Goal: Complete application form

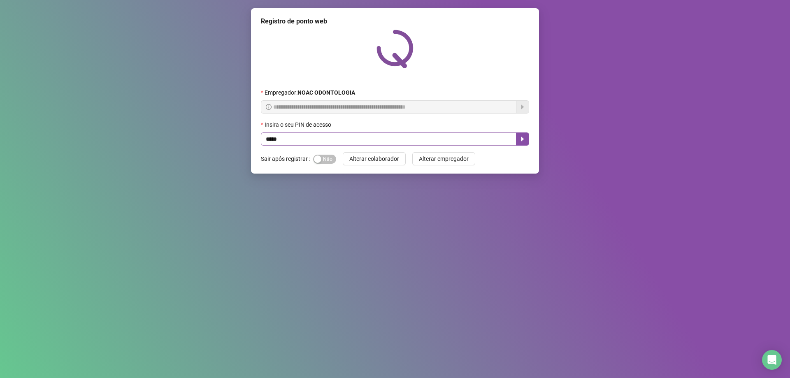
type input "*****"
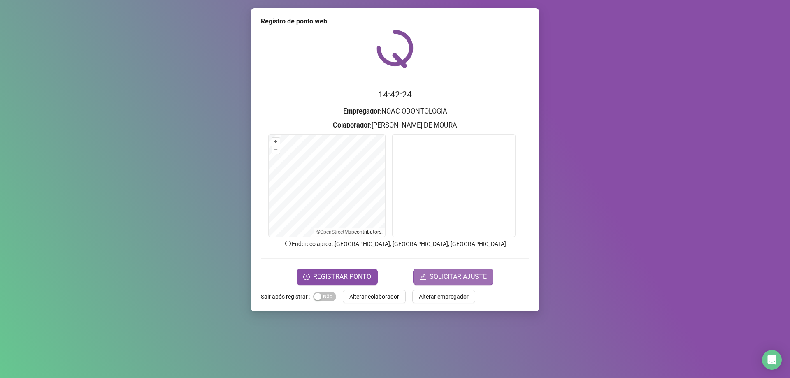
click at [454, 279] on span "SOLICITAR AJUSTE" at bounding box center [458, 277] width 57 height 10
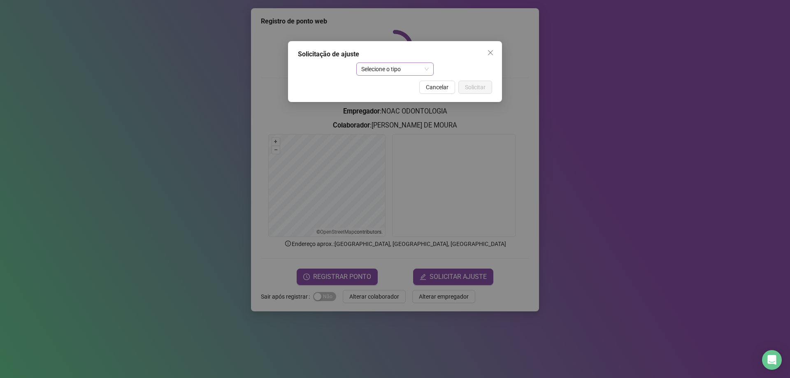
click at [413, 68] on span "Selecione o tipo" at bounding box center [395, 69] width 68 height 12
click at [406, 100] on div "Atestado" at bounding box center [395, 98] width 65 height 9
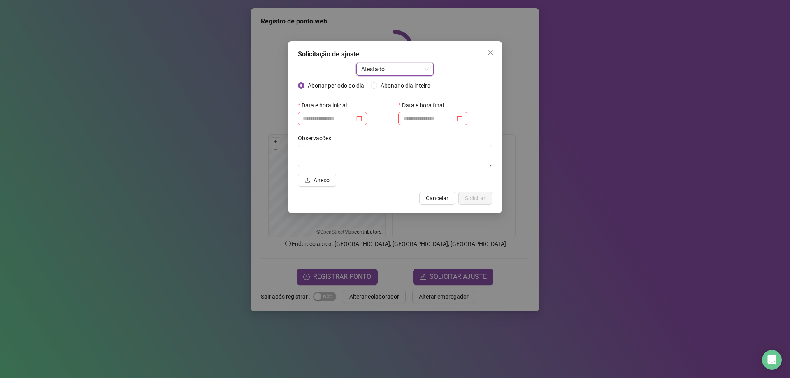
click at [419, 66] on span "Atestado" at bounding box center [395, 69] width 68 height 12
click at [412, 98] on div "Atestado" at bounding box center [395, 98] width 65 height 9
click at [345, 119] on div at bounding box center [324, 118] width 42 height 9
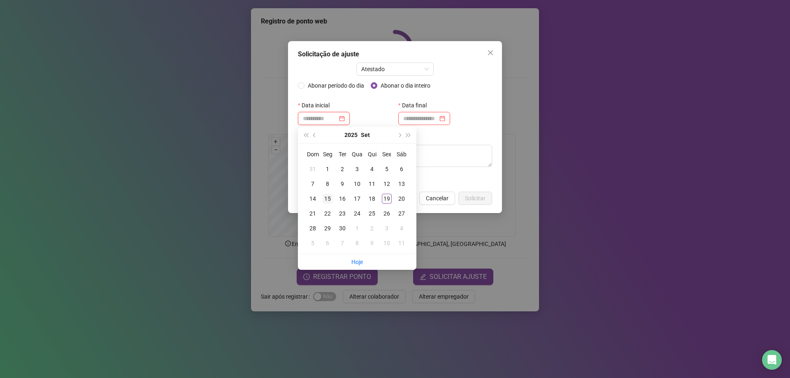
type input "**********"
click at [327, 197] on div "15" at bounding box center [328, 199] width 10 height 10
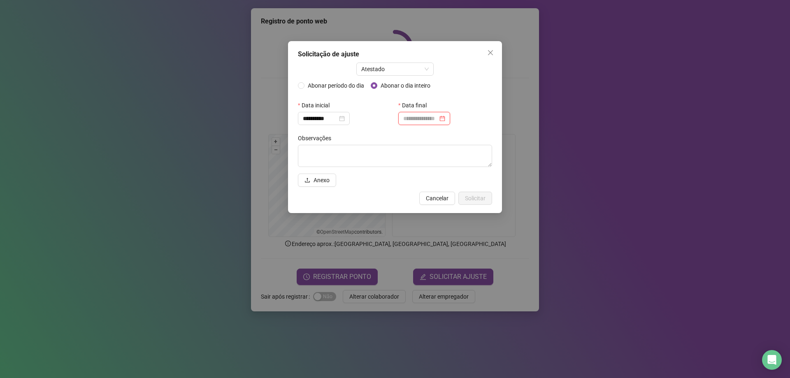
click at [425, 118] on input at bounding box center [420, 118] width 35 height 9
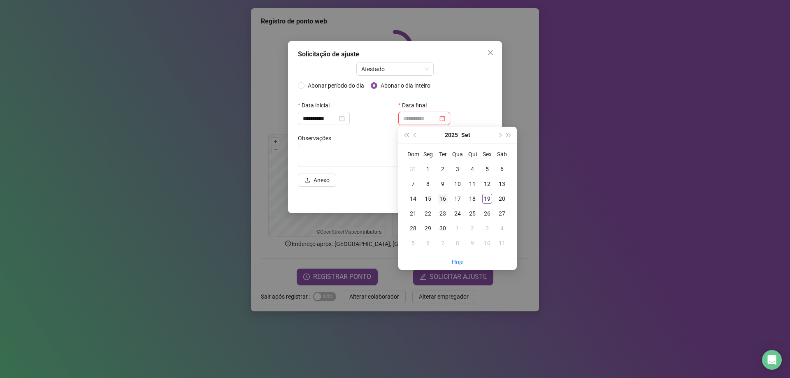
type input "**********"
click at [444, 202] on div "16" at bounding box center [443, 199] width 10 height 10
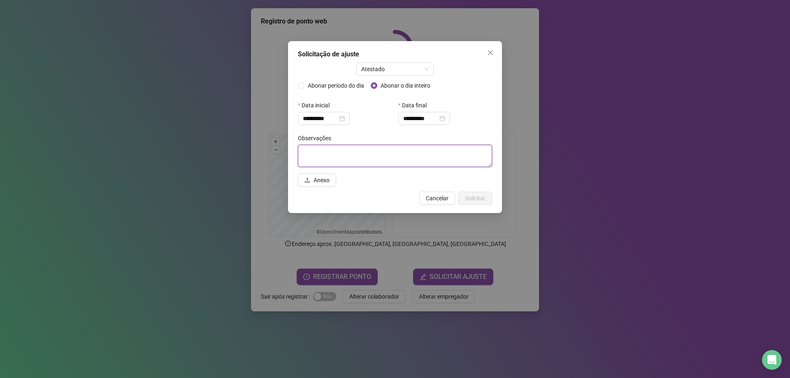
click at [367, 165] on textarea at bounding box center [395, 156] width 194 height 22
click at [333, 154] on textarea at bounding box center [395, 156] width 194 height 22
type textarea "*"
click at [317, 180] on span "Anexo" at bounding box center [322, 180] width 16 height 9
click at [214, 375] on div "**********" at bounding box center [395, 189] width 790 height 378
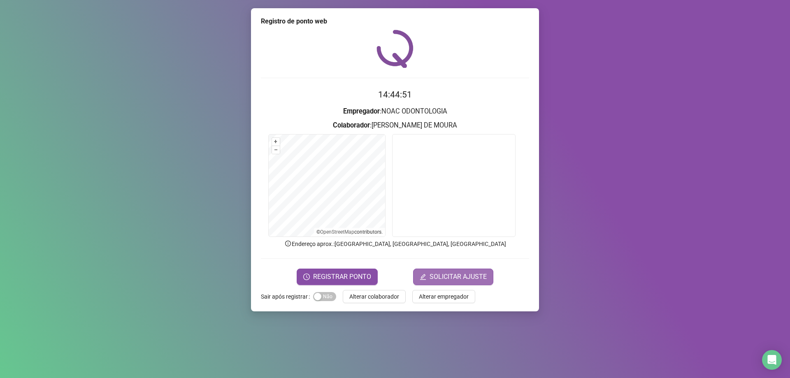
click at [457, 273] on span "SOLICITAR AJUSTE" at bounding box center [458, 277] width 57 height 10
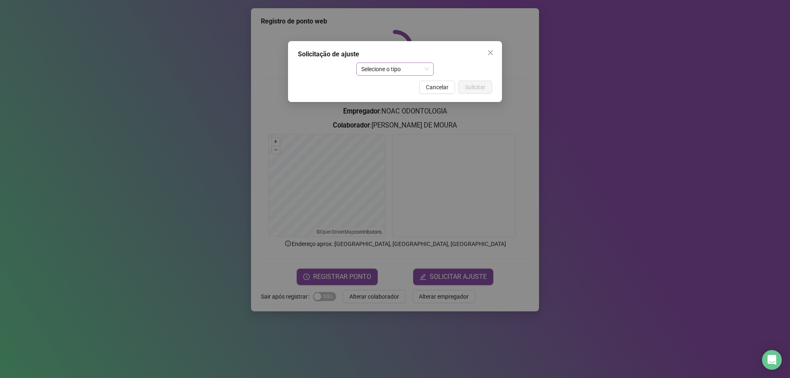
click at [401, 70] on span "Selecione o tipo" at bounding box center [395, 69] width 68 height 12
click at [403, 100] on div "Atestado" at bounding box center [395, 98] width 65 height 9
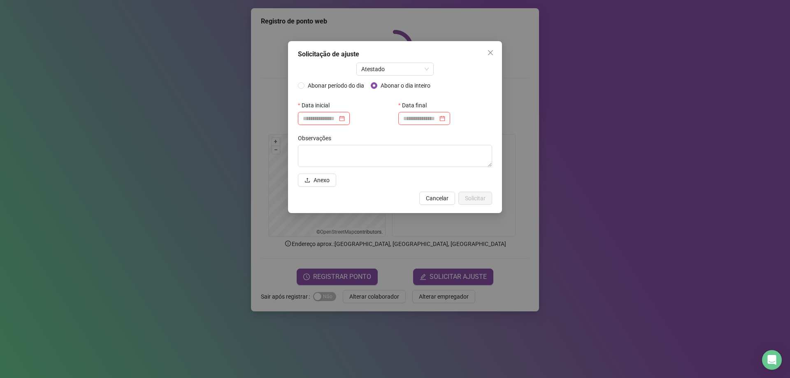
click at [333, 122] on input at bounding box center [320, 118] width 35 height 9
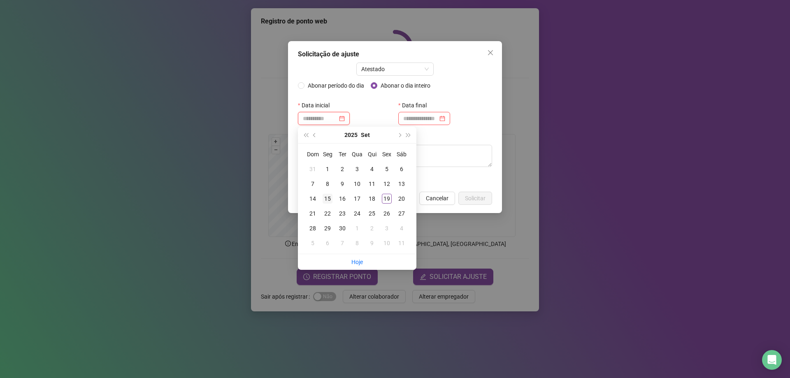
type input "**********"
click at [324, 200] on div "15" at bounding box center [328, 199] width 10 height 10
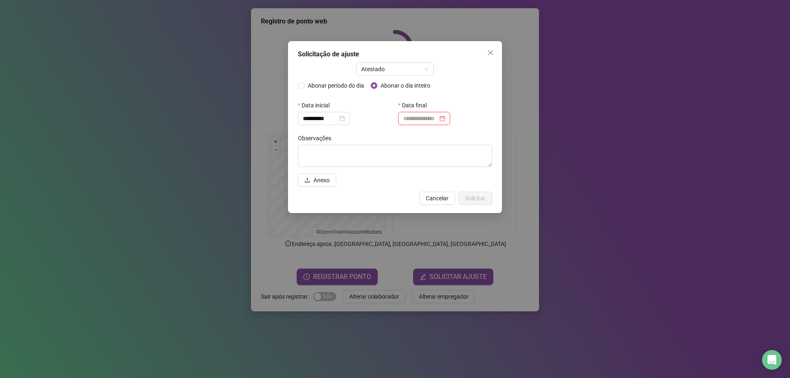
click at [432, 116] on input at bounding box center [420, 118] width 35 height 9
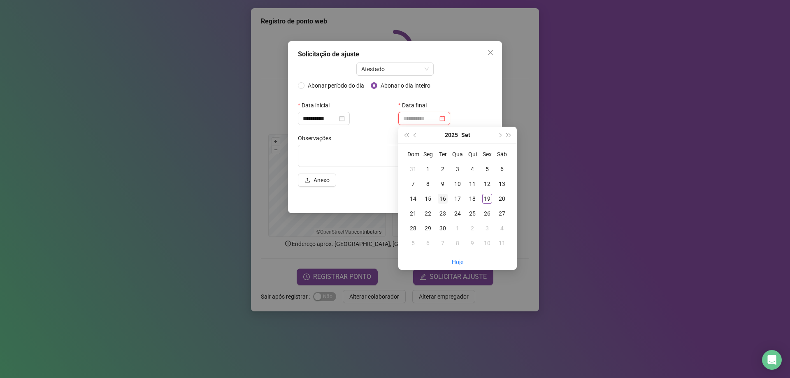
type input "**********"
click at [443, 198] on div "16" at bounding box center [443, 199] width 10 height 10
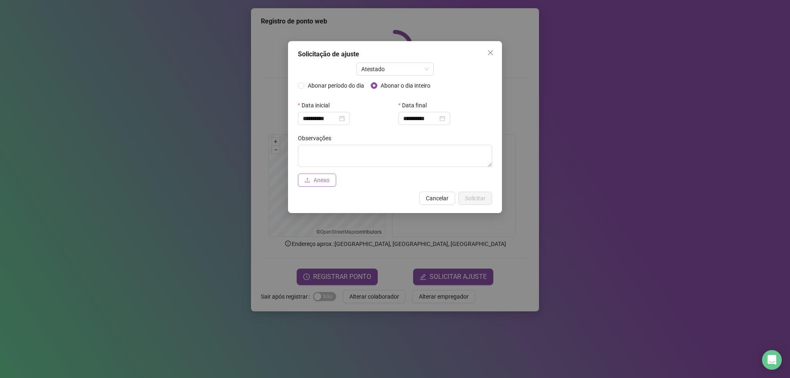
click at [315, 185] on button "Anexo" at bounding box center [317, 180] width 38 height 13
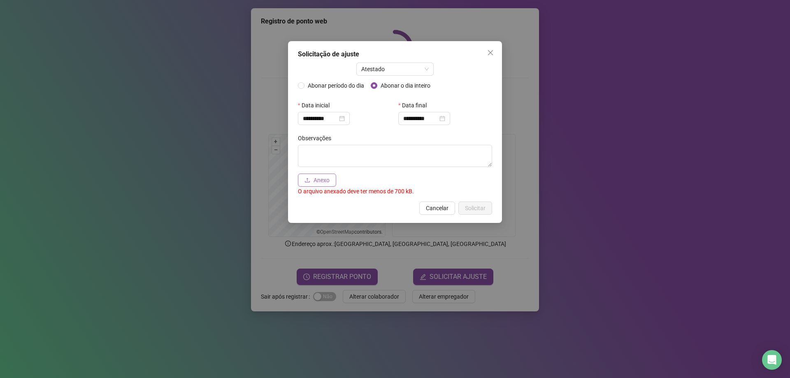
click at [326, 178] on span "Anexo" at bounding box center [322, 180] width 16 height 9
click at [399, 155] on textarea at bounding box center [395, 156] width 194 height 22
click at [406, 196] on p "O arquivo anexado deve ter menos de 700 kB." at bounding box center [395, 191] width 194 height 9
click at [404, 188] on p "O arquivo anexado deve ter menos de 700 kB." at bounding box center [395, 191] width 194 height 9
click at [326, 182] on span "Anexo" at bounding box center [322, 180] width 16 height 9
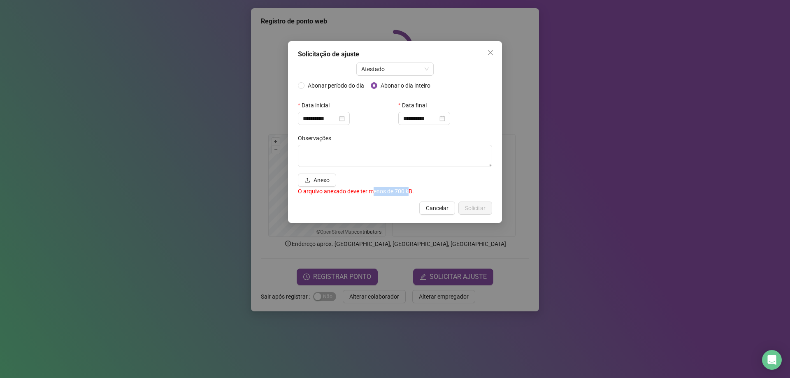
drag, startPoint x: 408, startPoint y: 190, endPoint x: 370, endPoint y: 195, distance: 39.1
click at [370, 195] on p "O arquivo anexado deve ter menos de 700 kB." at bounding box center [395, 191] width 194 height 9
click at [438, 210] on span "Cancelar" at bounding box center [437, 208] width 23 height 9
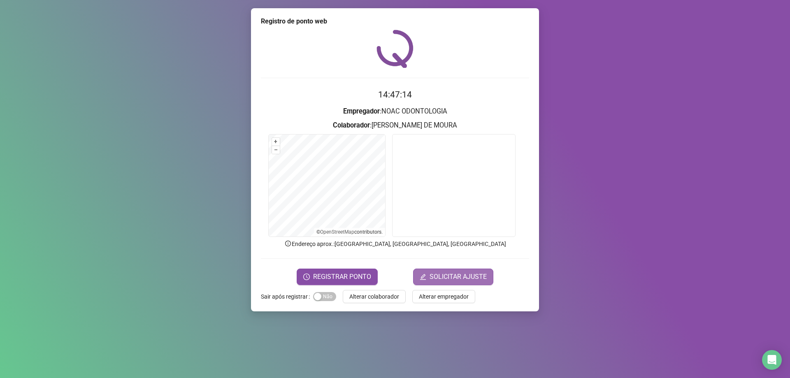
click at [443, 280] on span "SOLICITAR AJUSTE" at bounding box center [458, 277] width 57 height 10
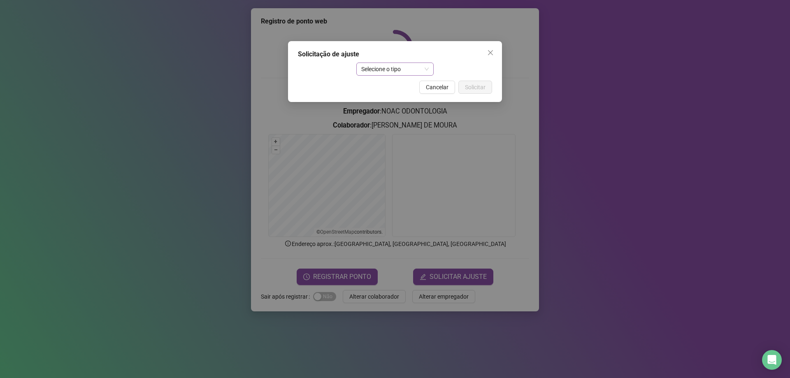
click at [395, 66] on span "Selecione o tipo" at bounding box center [395, 69] width 68 height 12
click at [402, 98] on div "Atestado" at bounding box center [395, 98] width 65 height 9
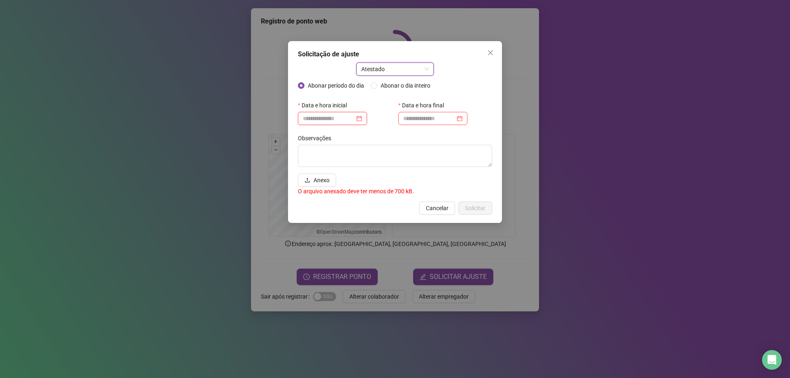
click at [321, 121] on input at bounding box center [329, 118] width 52 height 9
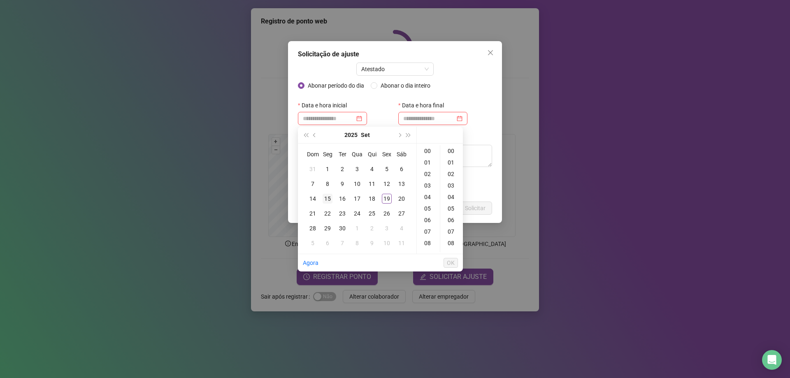
drag, startPoint x: 324, startPoint y: 198, endPoint x: 331, endPoint y: 195, distance: 7.2
click at [325, 198] on div "15" at bounding box center [328, 199] width 10 height 10
type input "**********"
click at [422, 119] on input at bounding box center [429, 118] width 52 height 9
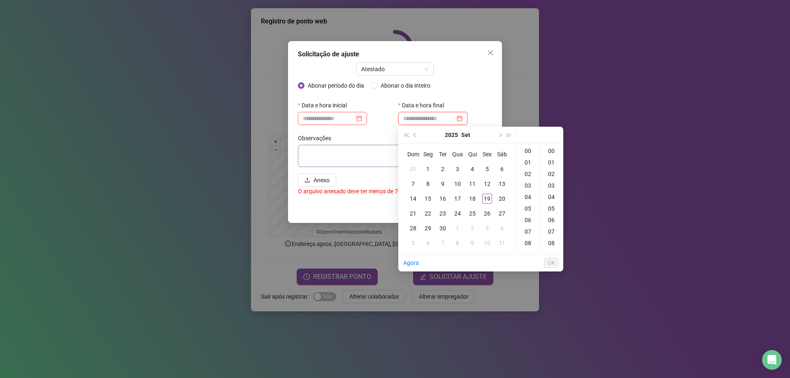
type input "**********"
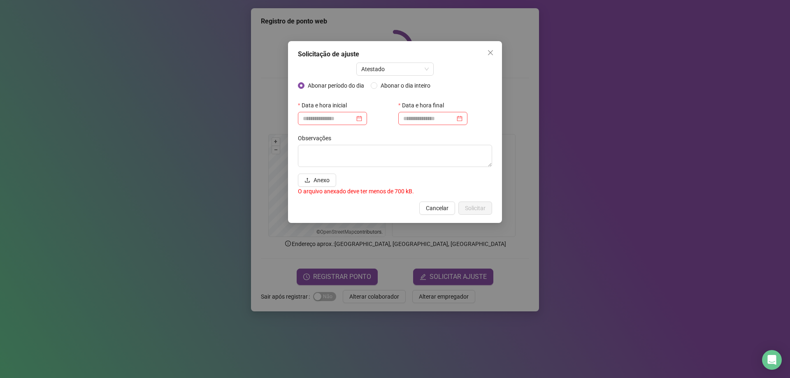
click at [335, 126] on div "Data e hora inicial" at bounding box center [345, 115] width 100 height 33
click at [335, 120] on input at bounding box center [329, 118] width 52 height 9
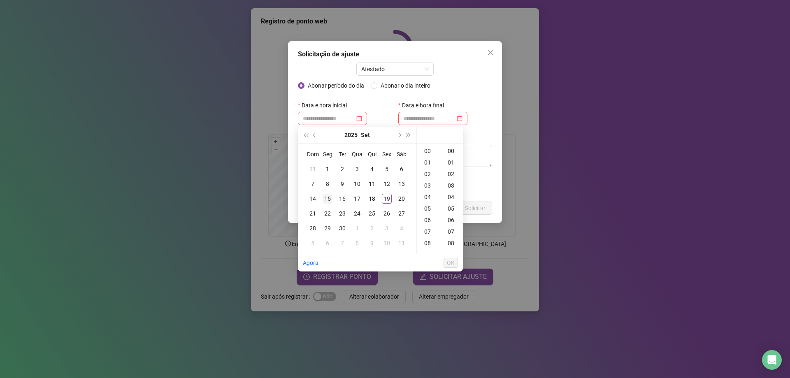
click at [329, 199] on div "15" at bounding box center [328, 199] width 10 height 10
type input "**********"
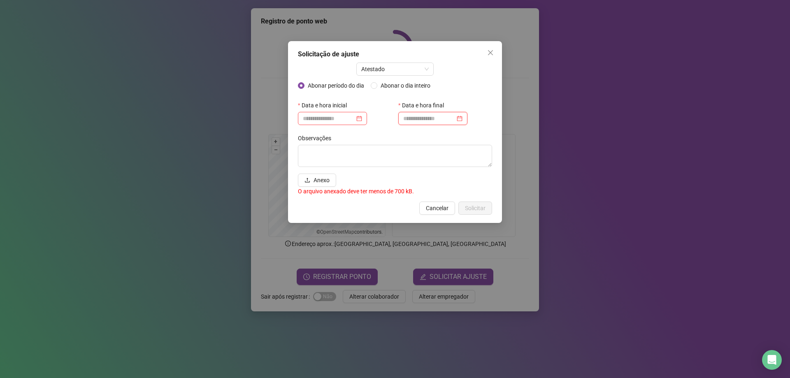
click at [431, 115] on input at bounding box center [429, 118] width 52 height 9
click at [333, 120] on input at bounding box center [329, 118] width 52 height 9
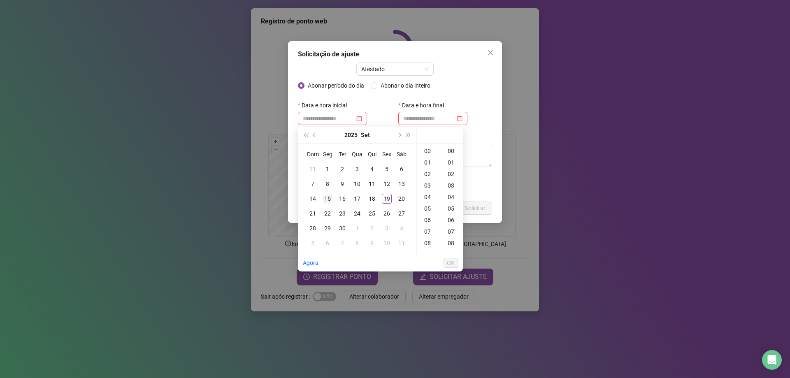
click at [325, 200] on div "15" at bounding box center [328, 199] width 10 height 10
type input "**********"
drag, startPoint x: 449, startPoint y: 264, endPoint x: 450, endPoint y: 253, distance: 11.1
click at [450, 263] on span "OK" at bounding box center [451, 263] width 8 height 9
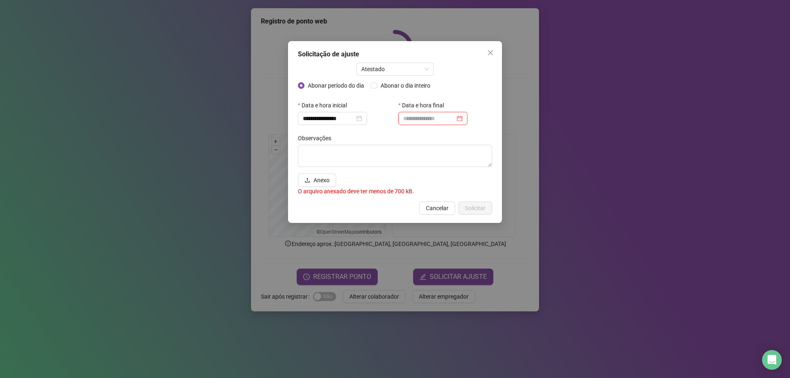
click at [448, 123] on input at bounding box center [429, 118] width 52 height 9
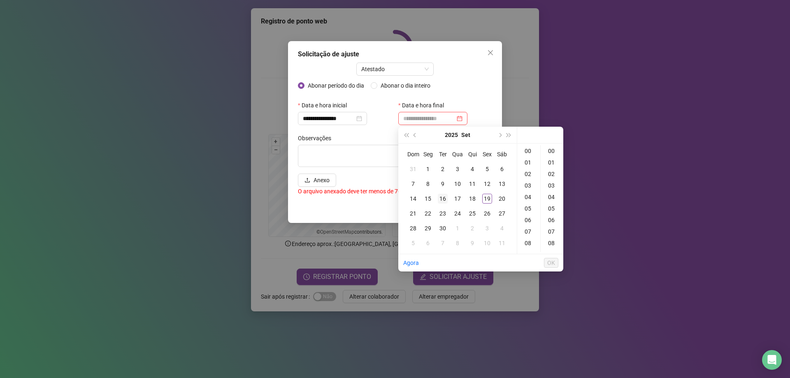
click at [442, 200] on div "16" at bounding box center [443, 199] width 10 height 10
type input "**********"
click at [553, 263] on span "OK" at bounding box center [552, 263] width 8 height 9
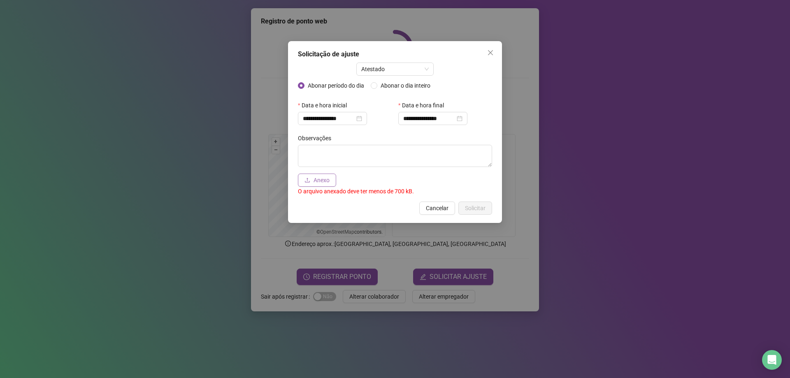
click at [317, 180] on span "Anexo" at bounding box center [322, 180] width 16 height 9
click at [328, 159] on textarea at bounding box center [395, 156] width 194 height 22
click at [332, 198] on div "**********" at bounding box center [395, 132] width 214 height 182
click at [352, 172] on div "Observações Anexo O arquivo anexado deve ter menos de 700 kB." at bounding box center [395, 164] width 194 height 64
click at [353, 157] on textarea at bounding box center [395, 156] width 194 height 22
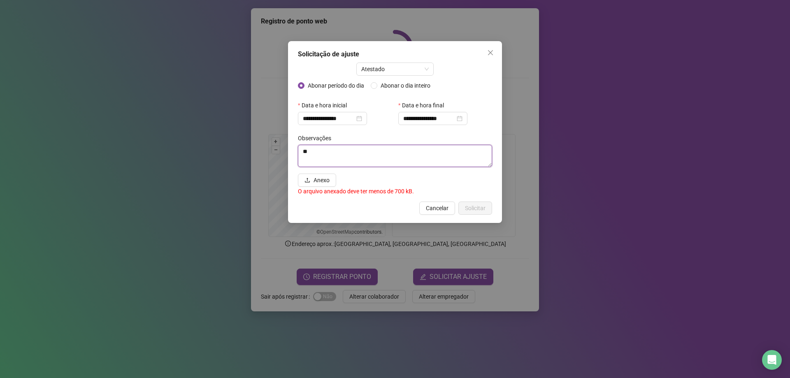
type textarea "*"
type textarea "**********"
click at [410, 182] on div "**********" at bounding box center [395, 164] width 194 height 64
click at [317, 180] on span "Anexo" at bounding box center [322, 180] width 16 height 9
click at [436, 208] on span "Cancelar" at bounding box center [437, 208] width 23 height 9
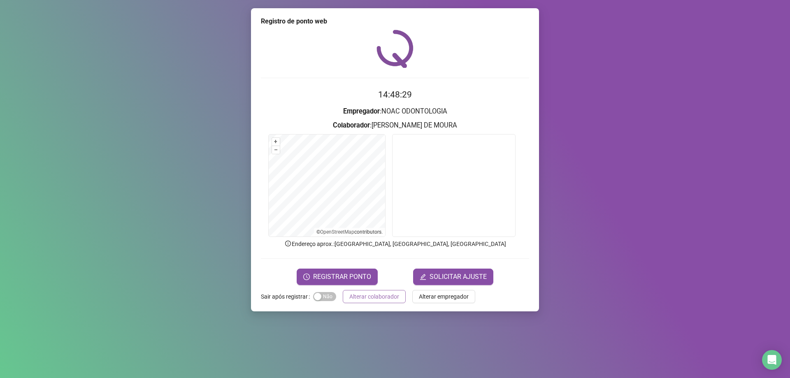
click at [364, 296] on span "Alterar colaborador" at bounding box center [375, 296] width 50 height 9
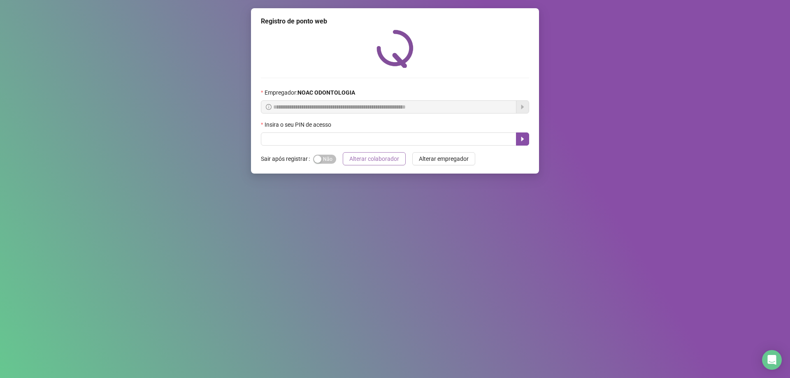
click at [368, 160] on span "Alterar colaborador" at bounding box center [375, 158] width 50 height 9
click at [312, 140] on input "text" at bounding box center [389, 139] width 256 height 13
type input "*****"
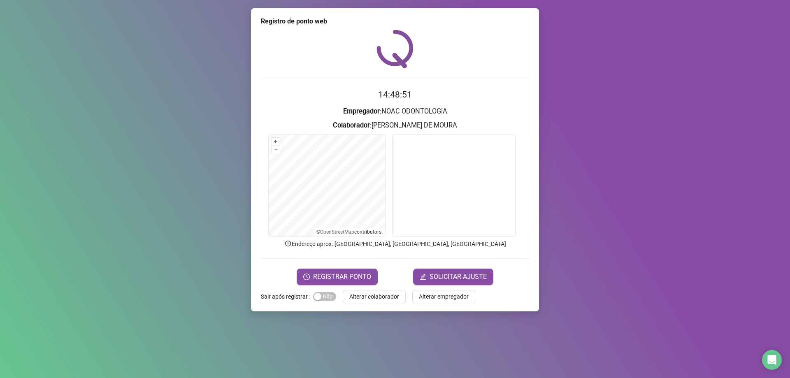
click at [442, 299] on span "Alterar empregador" at bounding box center [444, 296] width 50 height 9
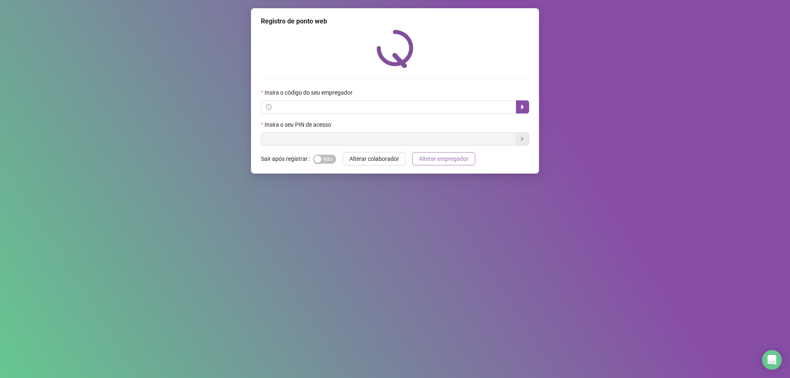
click at [451, 164] on button "Alterar empregador" at bounding box center [444, 158] width 63 height 13
click at [375, 164] on button "Alterar colaborador" at bounding box center [374, 158] width 63 height 13
click at [378, 107] on input "text" at bounding box center [392, 107] width 238 height 9
drag, startPoint x: 373, startPoint y: 109, endPoint x: 347, endPoint y: 105, distance: 26.2
click at [347, 105] on input "text" at bounding box center [392, 107] width 238 height 9
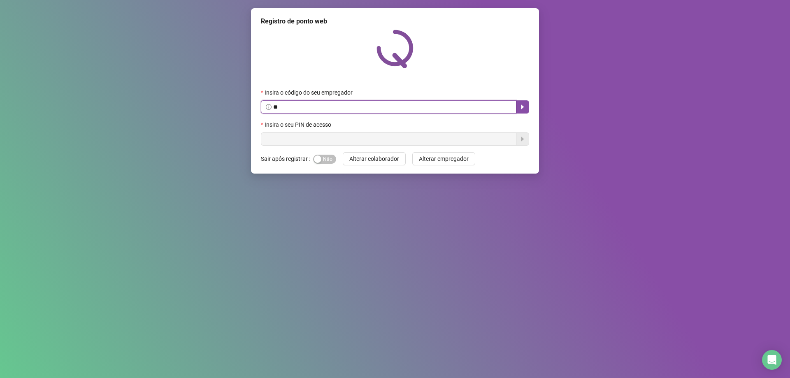
type input "*"
click at [334, 107] on input "text" at bounding box center [392, 107] width 238 height 9
paste input "**********"
type input "**********"
click at [521, 110] on icon "caret-right" at bounding box center [523, 107] width 7 height 7
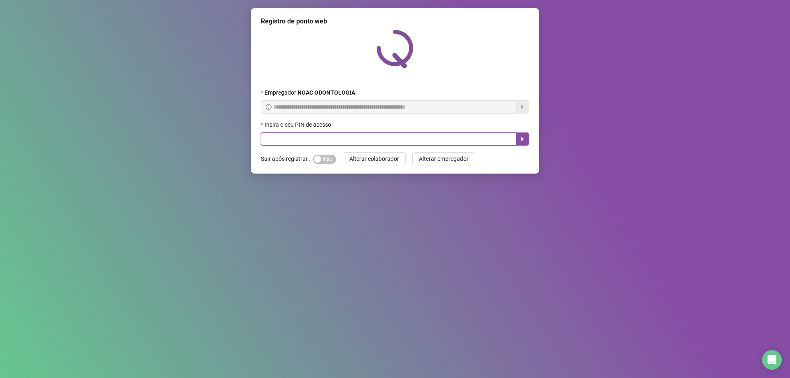
click at [401, 143] on input "text" at bounding box center [389, 139] width 256 height 13
type input "*****"
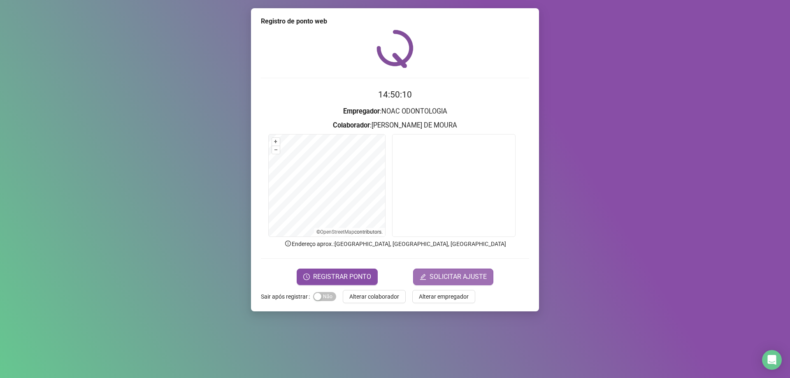
click at [433, 280] on span "SOLICITAR AJUSTE" at bounding box center [458, 277] width 57 height 10
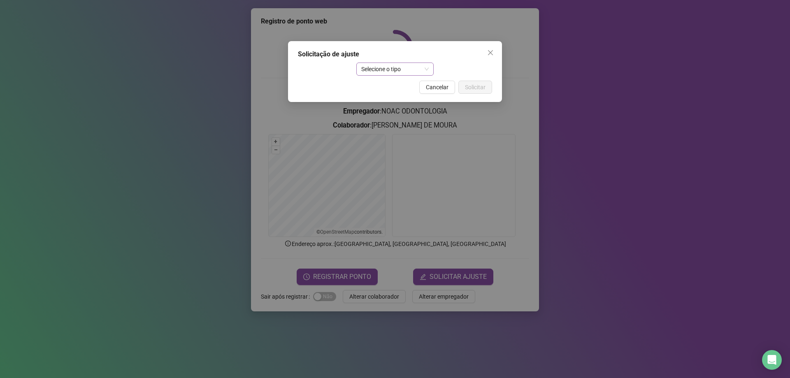
click at [392, 71] on span "Selecione o tipo" at bounding box center [395, 69] width 68 height 12
click at [393, 97] on div "Atestado" at bounding box center [395, 98] width 65 height 9
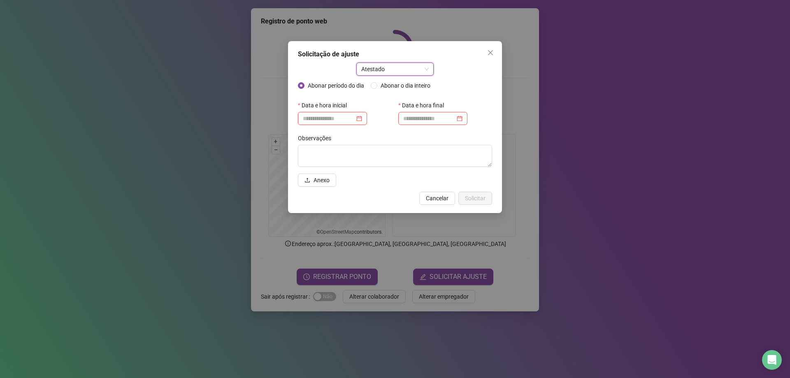
click at [317, 115] on input at bounding box center [329, 118] width 52 height 9
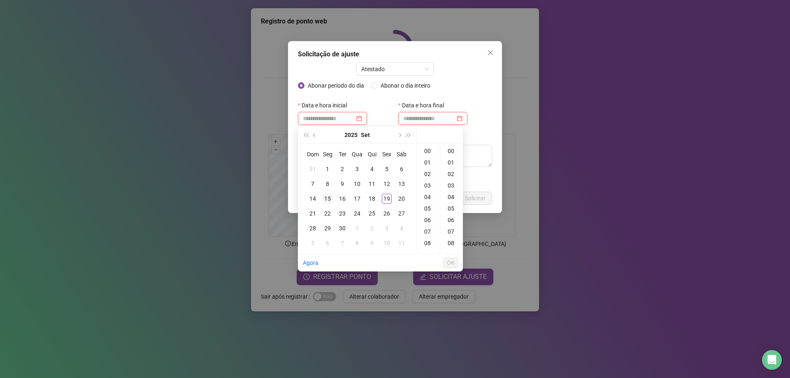
click at [327, 199] on div "15" at bounding box center [328, 199] width 10 height 10
type input "**********"
drag, startPoint x: 448, startPoint y: 266, endPoint x: 448, endPoint y: 254, distance: 12.4
click at [448, 266] on span "OK" at bounding box center [451, 263] width 8 height 9
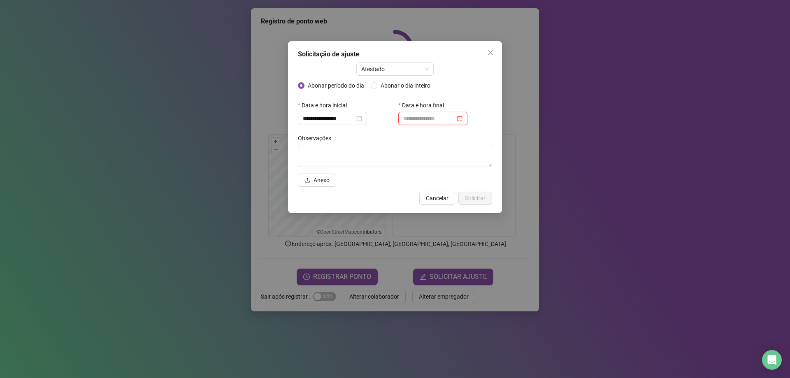
click at [442, 117] on input at bounding box center [429, 118] width 52 height 9
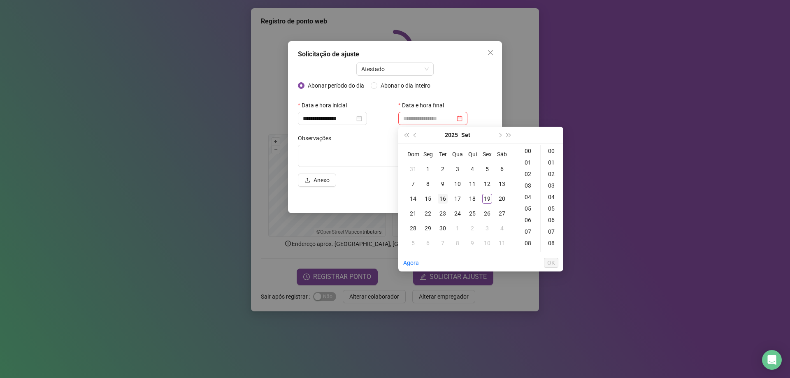
click at [443, 197] on div "16" at bounding box center [443, 199] width 10 height 10
type input "**********"
click at [551, 268] on li "OK" at bounding box center [551, 262] width 14 height 17
click at [556, 263] on button "OK" at bounding box center [551, 263] width 14 height 10
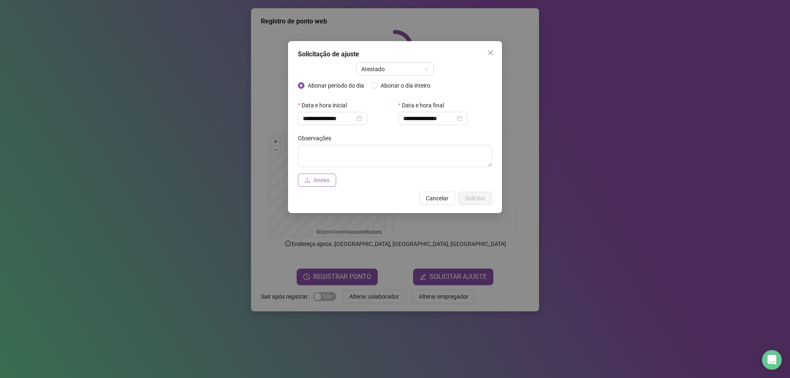
click at [320, 179] on span "Anexo" at bounding box center [322, 180] width 16 height 9
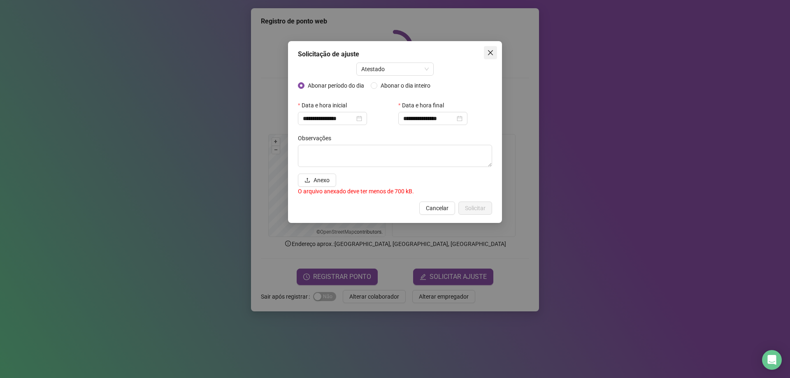
click at [494, 50] on span "Close" at bounding box center [490, 52] width 13 height 7
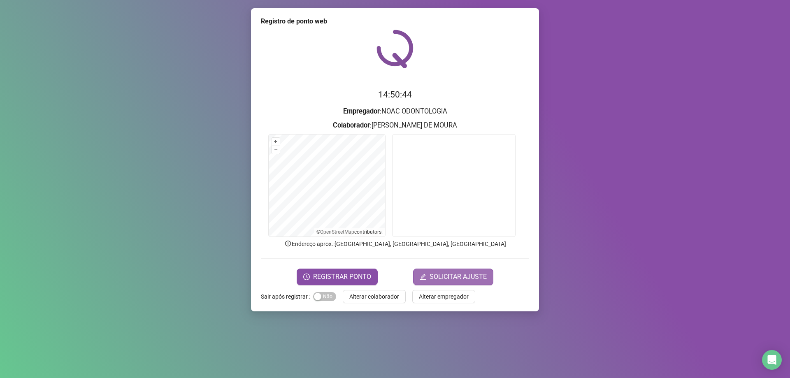
click at [454, 272] on span "SOLICITAR AJUSTE" at bounding box center [458, 277] width 57 height 10
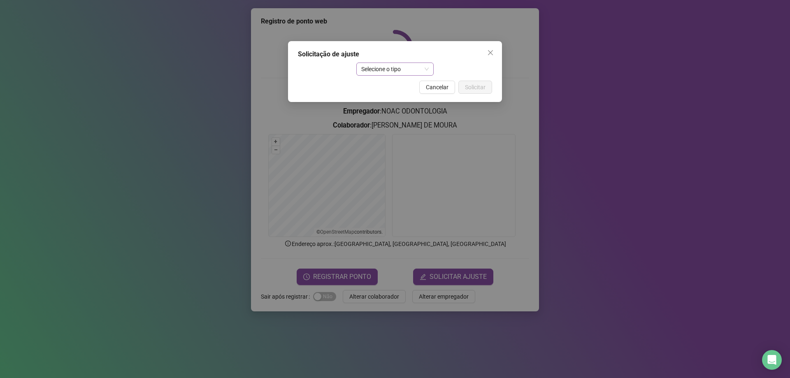
click at [377, 70] on span "Selecione o tipo" at bounding box center [395, 69] width 68 height 12
click at [399, 90] on div "Ajuste manual" at bounding box center [395, 85] width 65 height 9
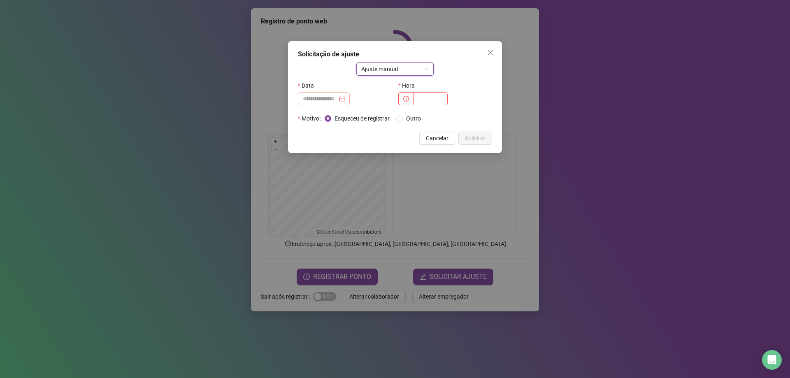
click at [345, 98] on div at bounding box center [324, 98] width 42 height 9
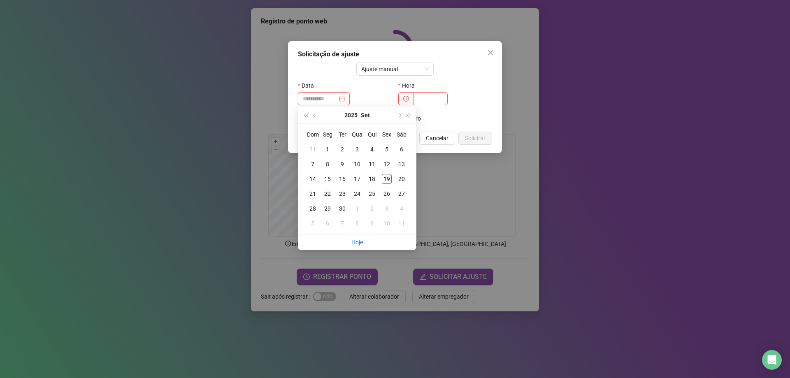
type input "**********"
click at [467, 100] on div at bounding box center [446, 98] width 94 height 13
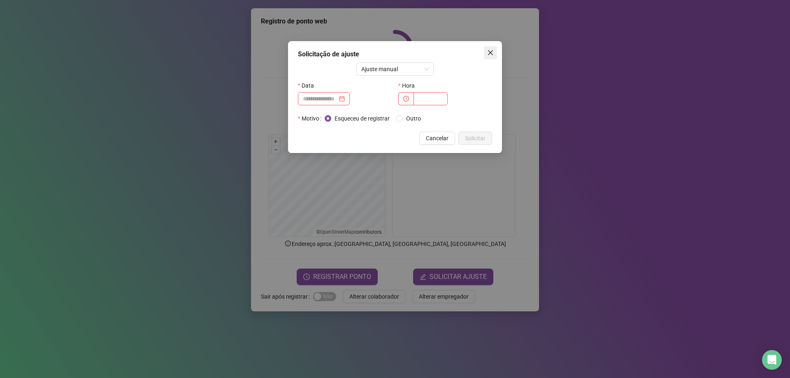
click at [492, 54] on icon "close" at bounding box center [490, 52] width 7 height 7
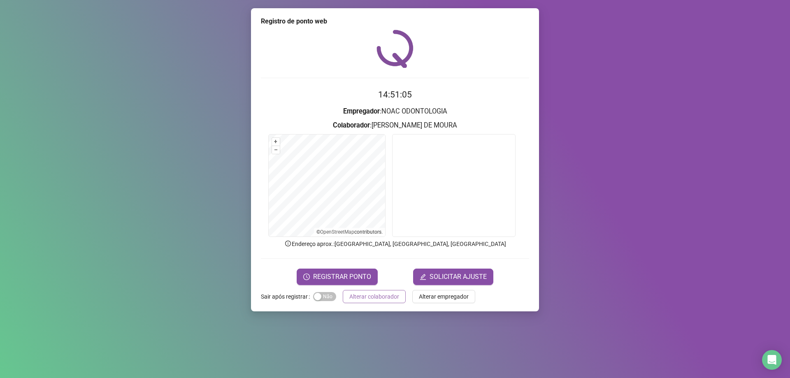
click at [377, 294] on span "Alterar colaborador" at bounding box center [375, 296] width 50 height 9
